Goal: Task Accomplishment & Management: Manage account settings

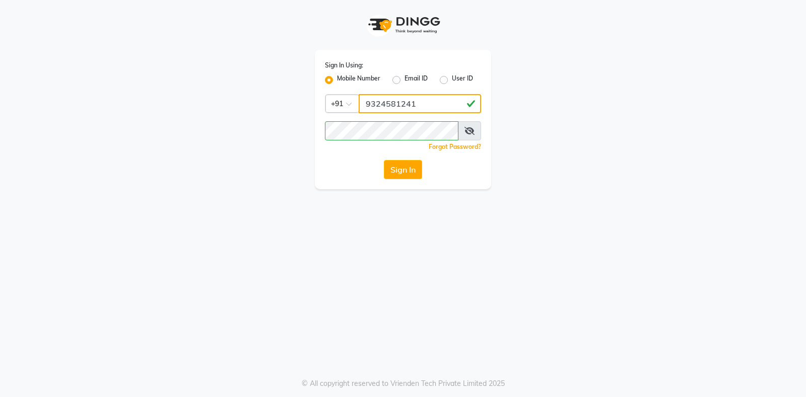
click at [396, 104] on input "9324581241" at bounding box center [420, 103] width 122 height 19
type input "9619959498"
click at [410, 175] on button "Sign In" at bounding box center [403, 169] width 38 height 19
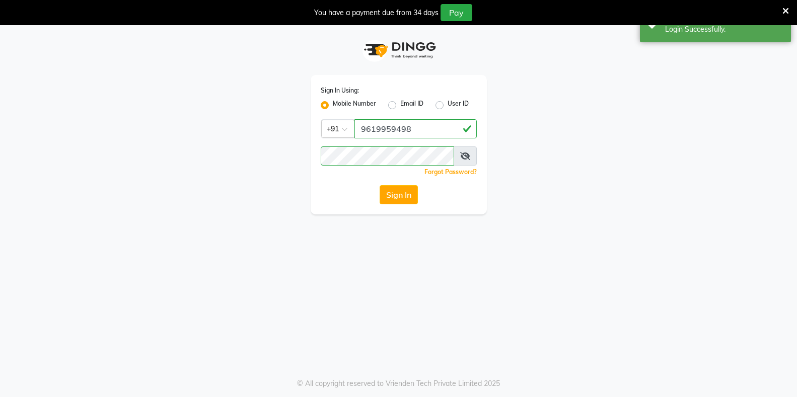
select select "all"
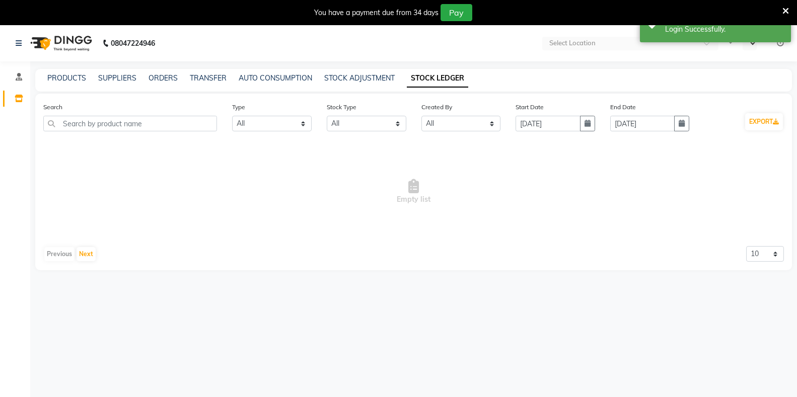
select select "en"
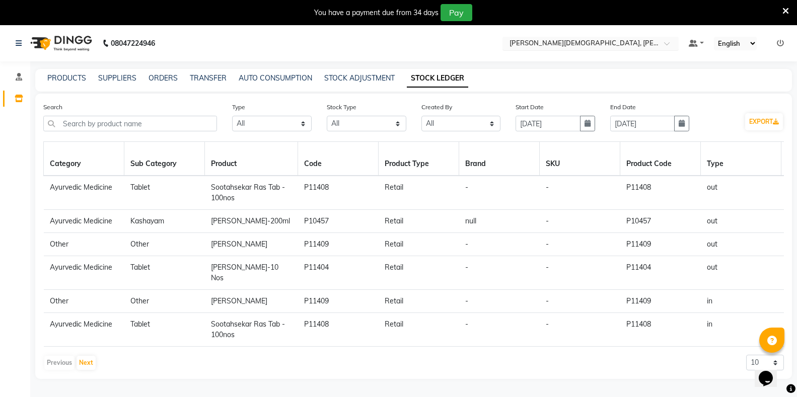
click at [546, 47] on input "text" at bounding box center [581, 44] width 146 height 10
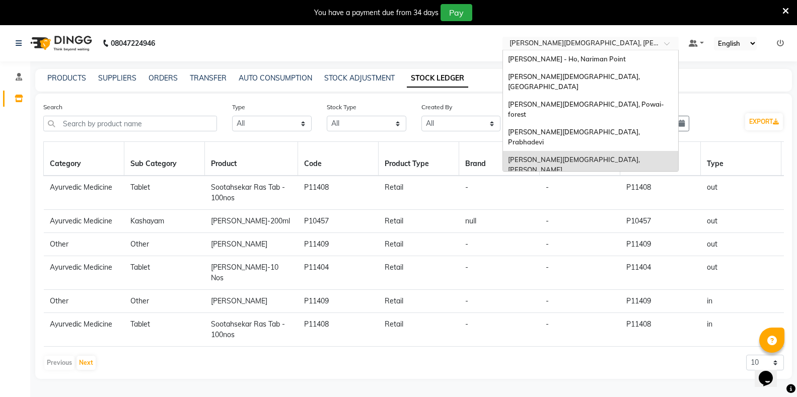
click at [556, 183] on span "[PERSON_NAME][DEMOGRAPHIC_DATA], Nerul West" at bounding box center [584, 192] width 152 height 18
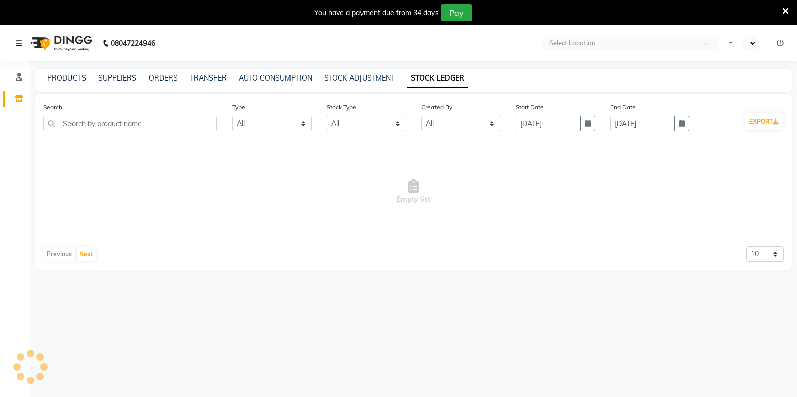
select select "all"
select select "en"
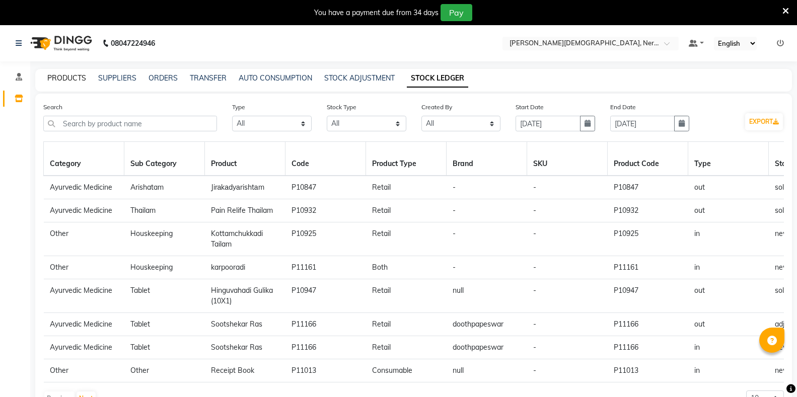
click at [60, 79] on link "PRODUCTS" at bounding box center [66, 78] width 39 height 9
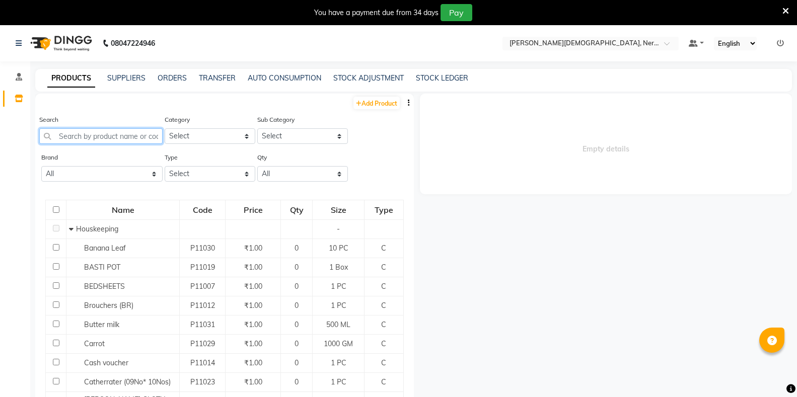
click at [106, 137] on input "text" at bounding box center [100, 136] width 123 height 16
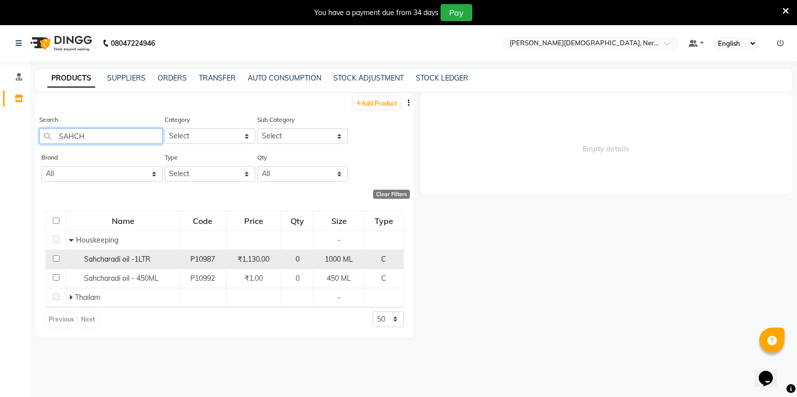
type input "SAHCH"
click at [55, 259] on input "checkbox" at bounding box center [56, 258] width 7 height 7
checkbox input "true"
select select
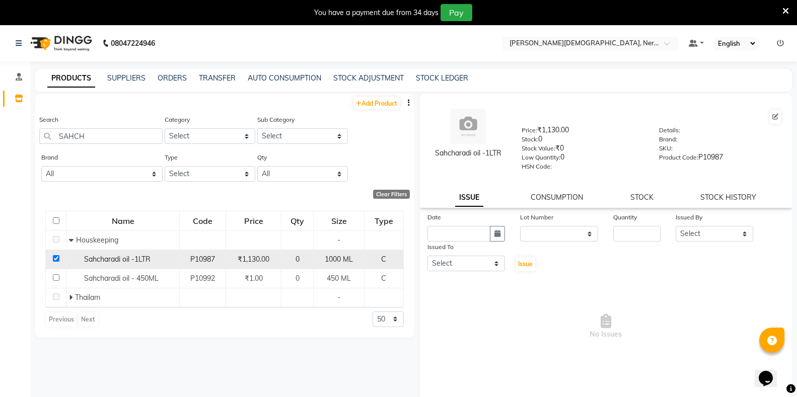
click at [55, 260] on input "checkbox" at bounding box center [56, 258] width 7 height 7
checkbox input "false"
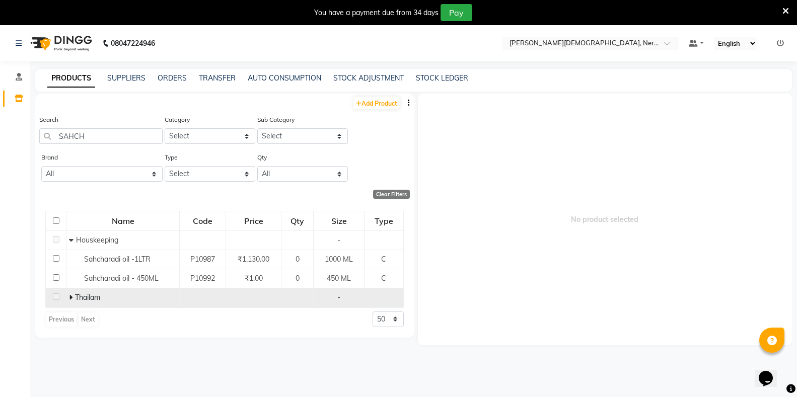
click at [73, 299] on span at bounding box center [72, 297] width 6 height 9
click at [106, 138] on input "SAHCH" at bounding box center [100, 136] width 123 height 16
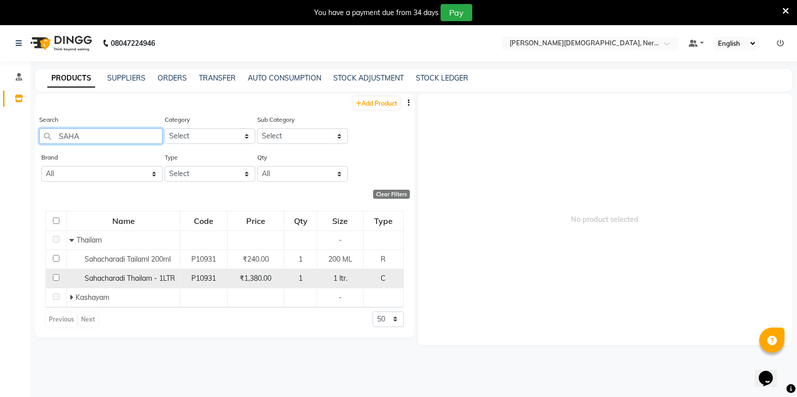
type input "SAHA"
click at [58, 278] on input "checkbox" at bounding box center [56, 278] width 7 height 7
checkbox input "true"
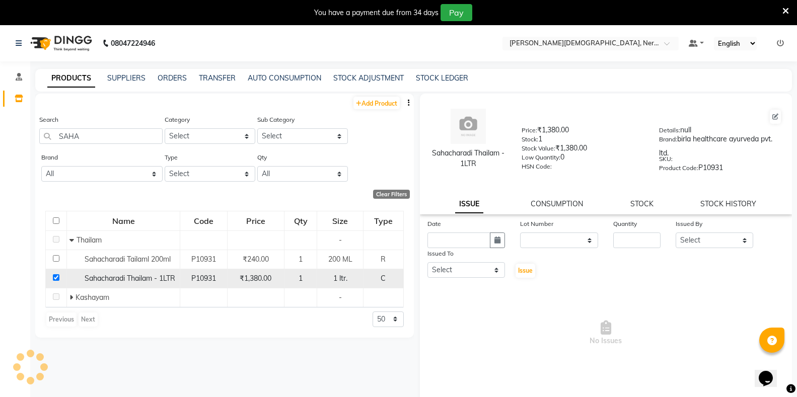
select select
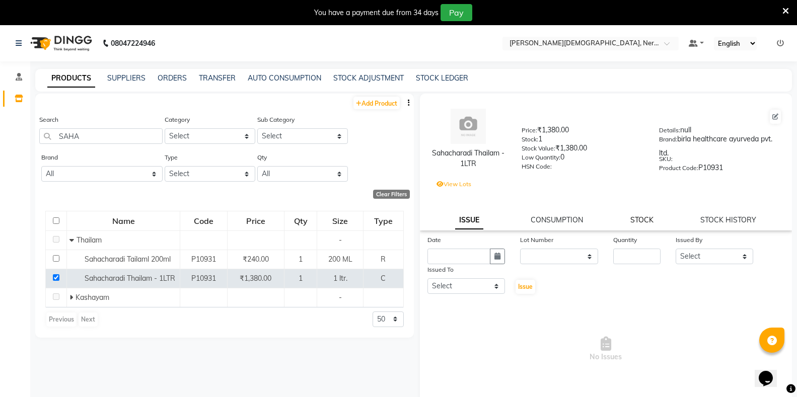
click at [641, 221] on link "STOCK" at bounding box center [642, 220] width 23 height 9
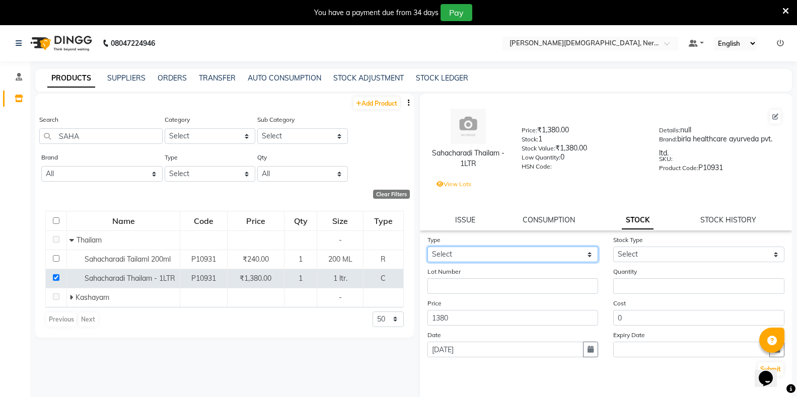
click at [479, 256] on select "Select In" at bounding box center [513, 255] width 171 height 16
select select "in"
click at [428, 247] on select "Select In" at bounding box center [513, 255] width 171 height 16
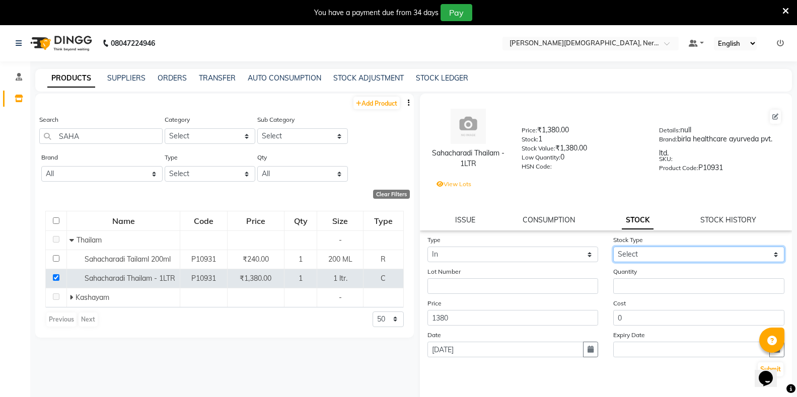
click at [625, 254] on select "Select New Stock Adjustment Return Other" at bounding box center [699, 255] width 171 height 16
select select "new stock"
click at [614, 247] on select "Select New Stock Adjustment Return Other" at bounding box center [699, 255] width 171 height 16
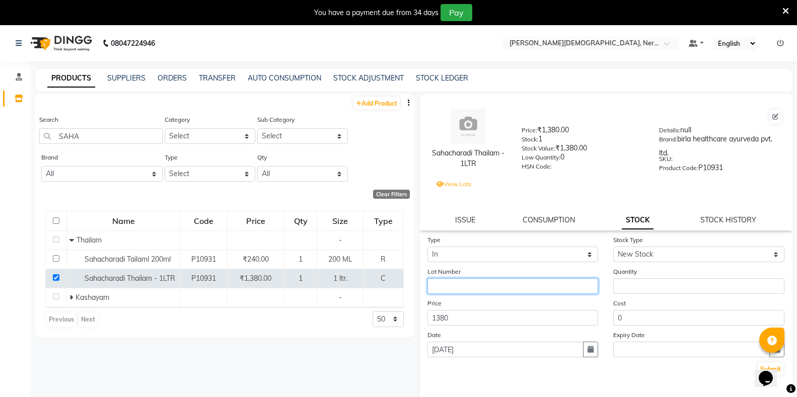
click at [466, 292] on input "text" at bounding box center [513, 287] width 171 height 16
type input "3118"
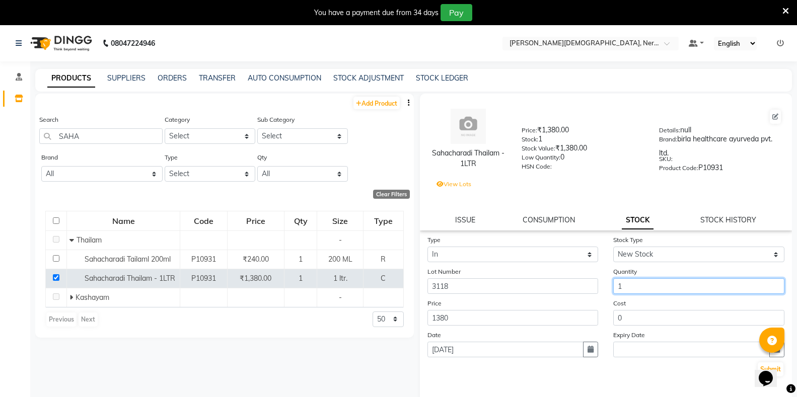
type input "1"
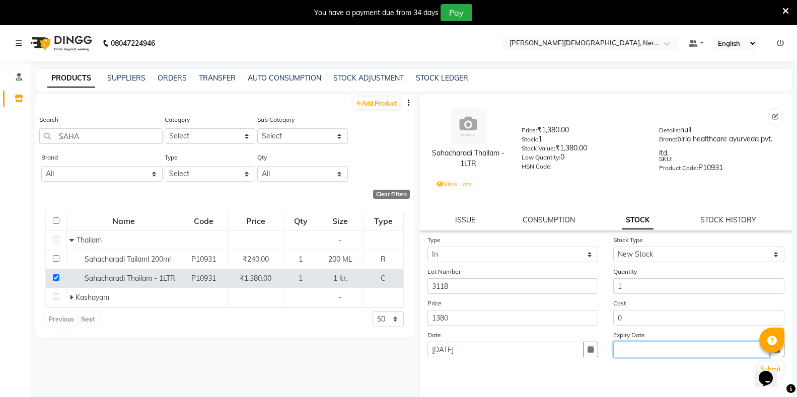
click at [642, 354] on input "text" at bounding box center [692, 350] width 157 height 16
select select "9"
select select "2025"
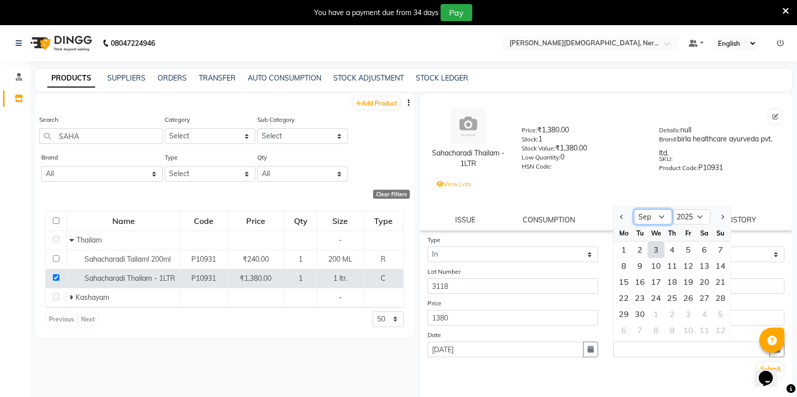
click at [648, 219] on select "Jan Feb Mar Apr May Jun Jul Aug Sep Oct Nov Dec" at bounding box center [653, 217] width 38 height 15
select select "1"
click at [634, 210] on select "Jan Feb Mar Apr May Jun Jul Aug Sep Oct Nov Dec" at bounding box center [653, 217] width 38 height 15
click at [685, 217] on select "2015 2016 2017 2018 2019 2020 2021 2022 2023 2024 2025 2026 2027 2028 2029 2030…" at bounding box center [692, 217] width 38 height 15
select select "2028"
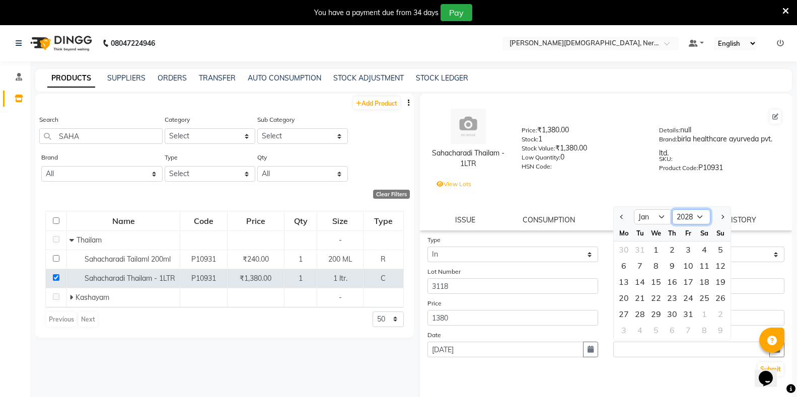
click at [673, 210] on select "2015 2016 2017 2018 2019 2020 2021 2022 2023 2024 2025 2026 2027 2028 2029 2030…" at bounding box center [692, 217] width 38 height 15
click at [617, 327] on div "31" at bounding box center [624, 330] width 16 height 16
type input "31-01-2028"
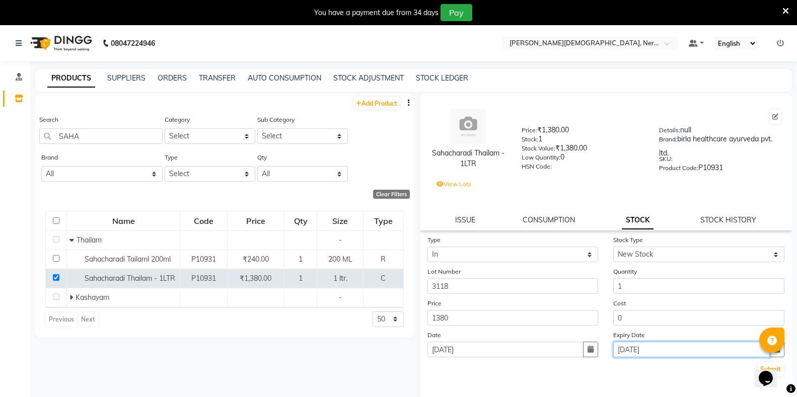
scroll to position [22, 0]
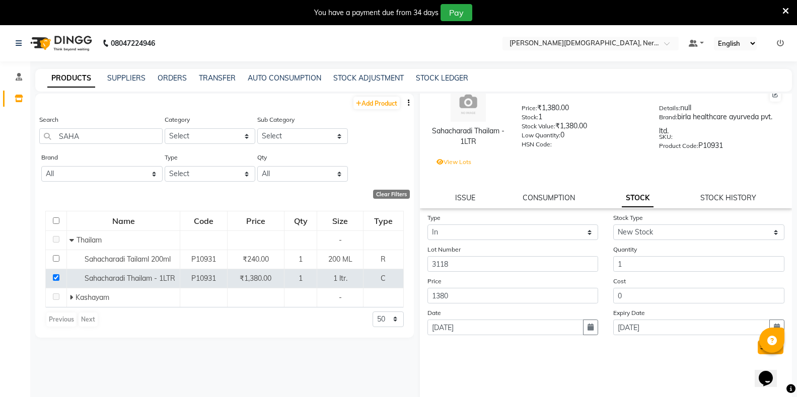
click at [758, 349] on button "Submit" at bounding box center [771, 348] width 26 height 14
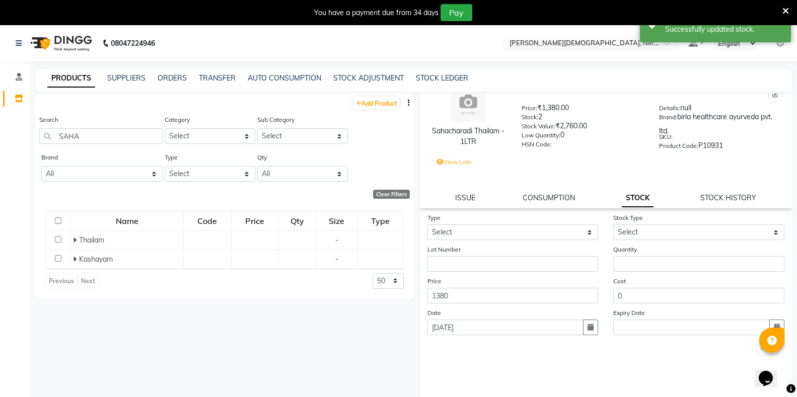
scroll to position [0, 0]
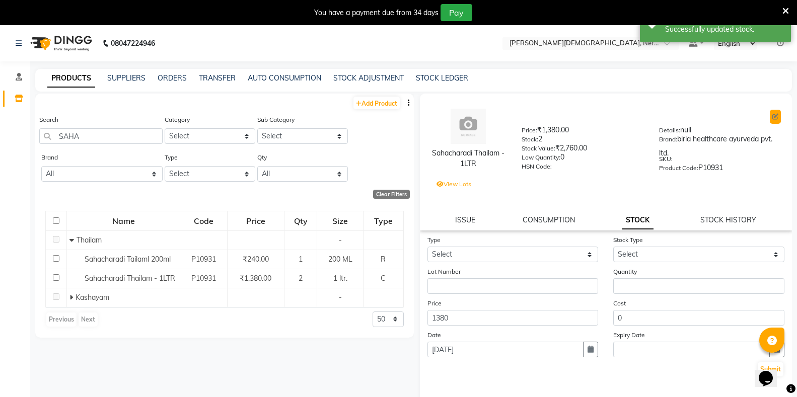
click at [773, 114] on icon at bounding box center [776, 117] width 6 height 6
select select "true"
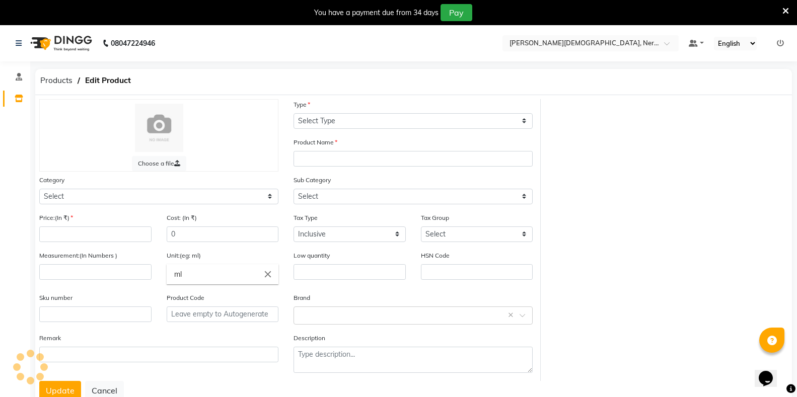
select select "C"
type input "Sahacharadi Thailam - 1LTR"
select select
type input "1380"
type input "1"
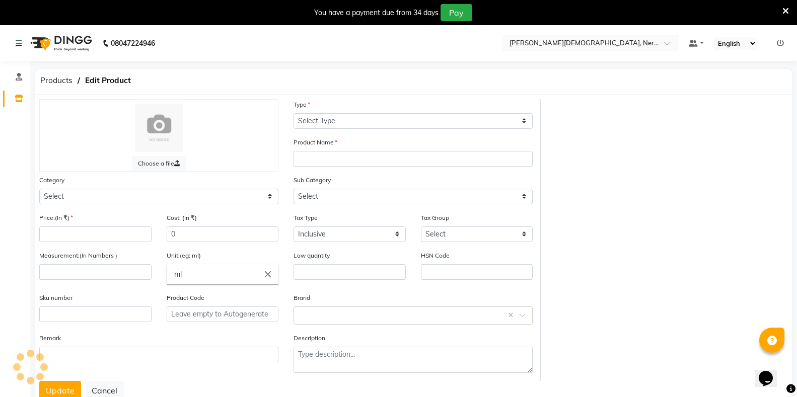
type input "ltr."
type input "0"
type input "P10931"
type textarea "null"
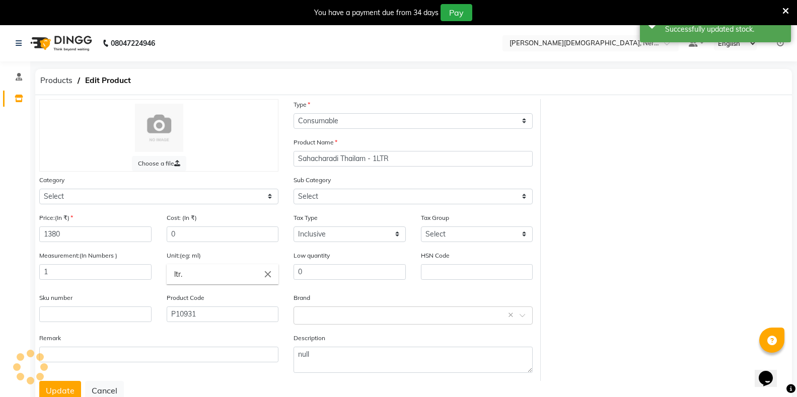
select select "1112815700"
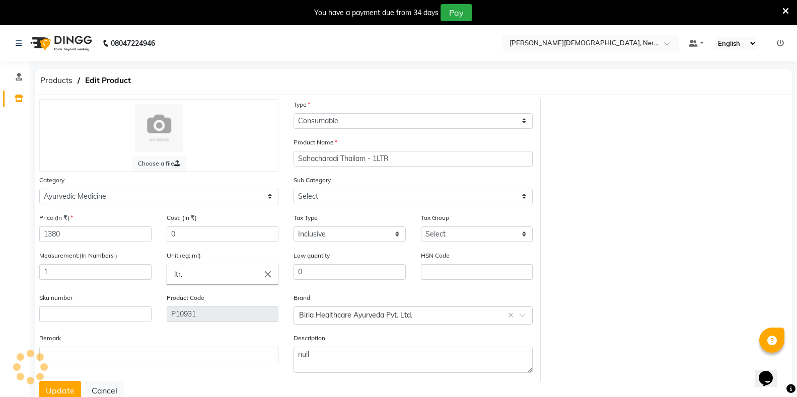
select select "11128157003"
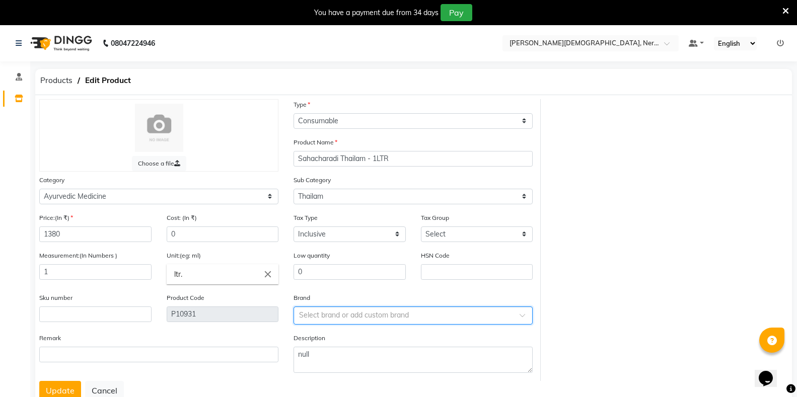
click at [564, 308] on div "Choose a file Type Select Type Both Retail Consumable Product Name Sahacharadi …" at bounding box center [414, 240] width 764 height 282
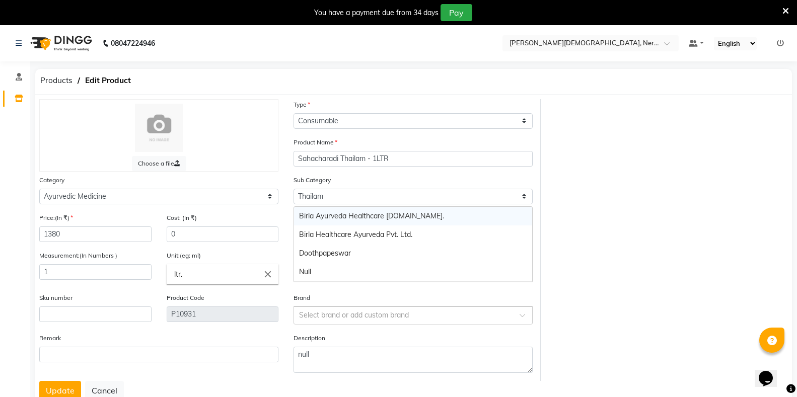
click at [451, 316] on input "text" at bounding box center [403, 315] width 208 height 11
click at [341, 215] on div "Birla Ayurveda Healthcare Pvt.ltd." at bounding box center [413, 216] width 238 height 19
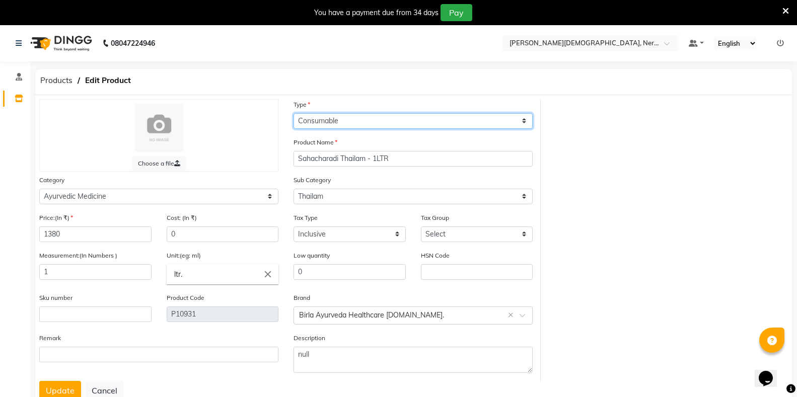
click at [333, 123] on select "Select Type Both Retail Consumable" at bounding box center [413, 121] width 239 height 16
select select "B"
click at [294, 113] on select "Select Type Both Retail Consumable" at bounding box center [413, 121] width 239 height 16
click at [73, 391] on button "Update" at bounding box center [60, 390] width 42 height 19
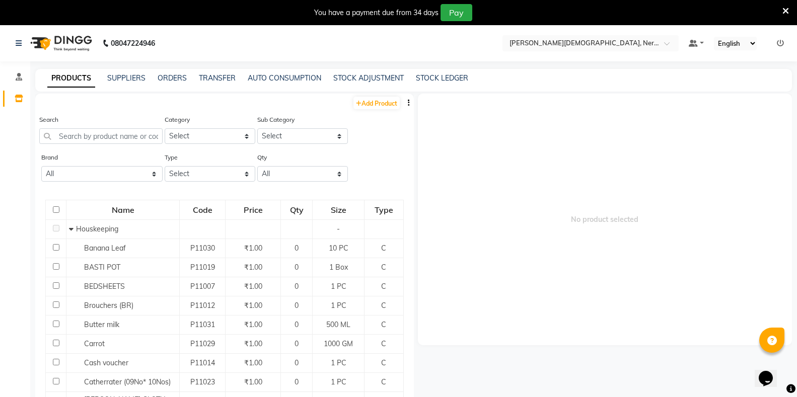
click at [588, 175] on span "No product selected" at bounding box center [605, 220] width 375 height 252
